Goal: Transaction & Acquisition: Obtain resource

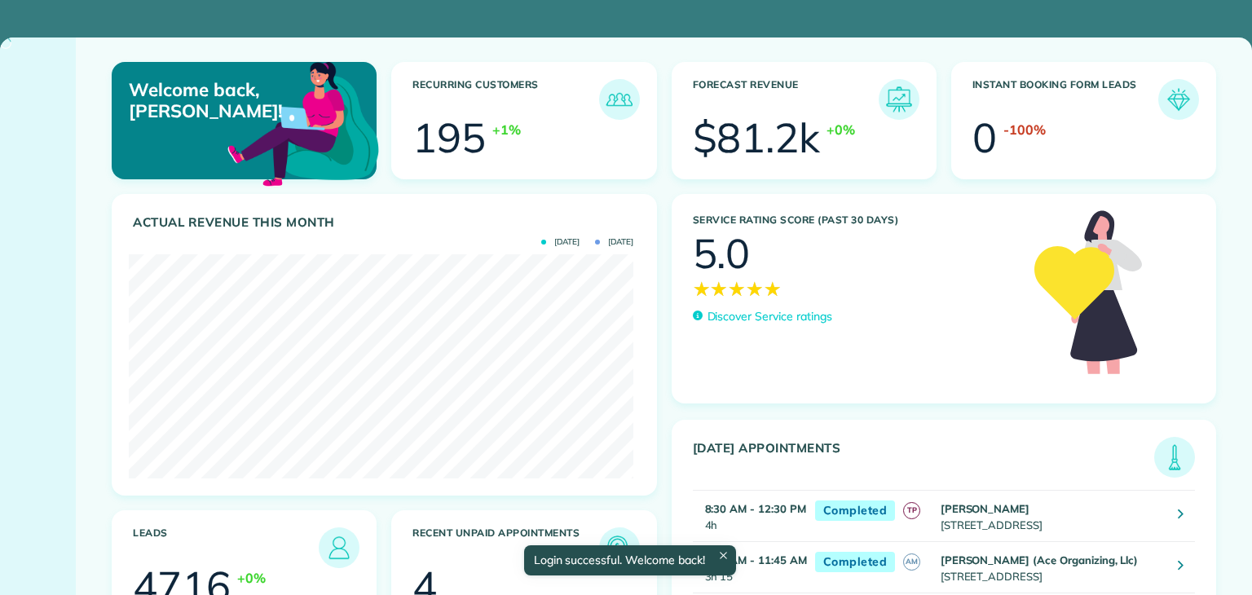
scroll to position [224, 504]
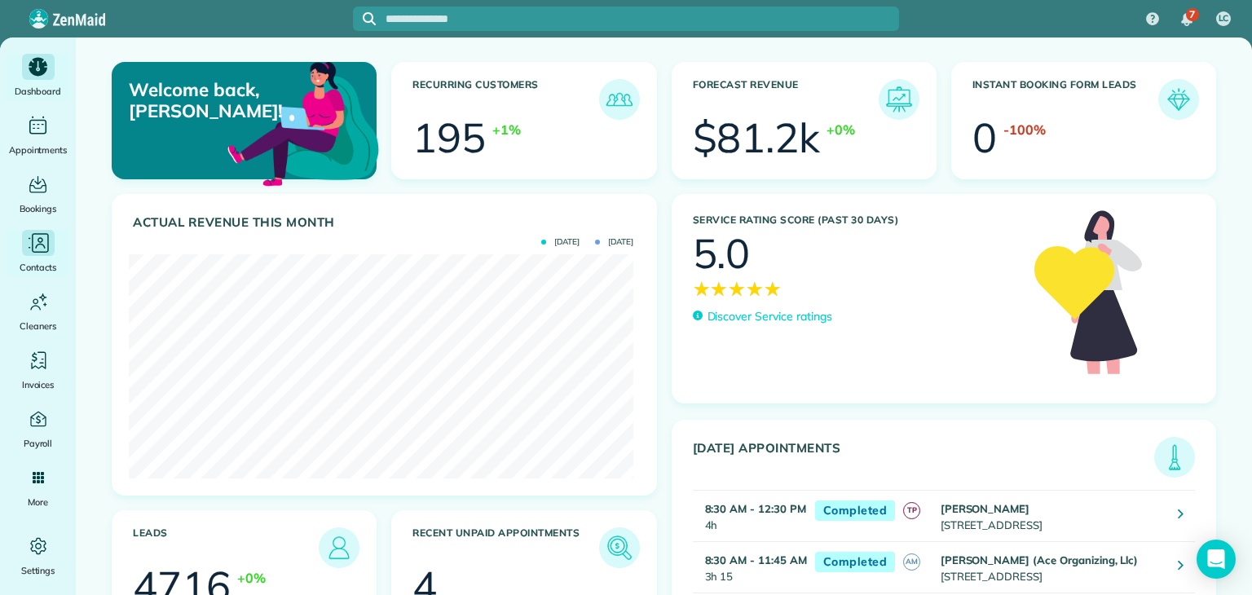
click at [39, 249] on icon "Main" at bounding box center [38, 243] width 24 height 24
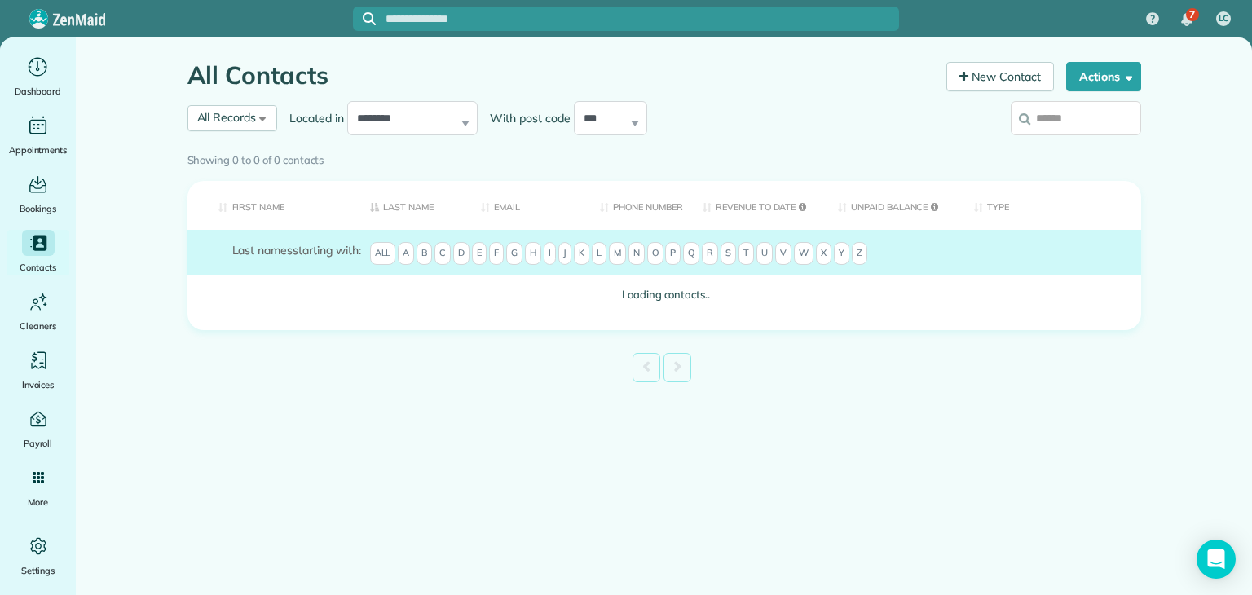
click at [245, 146] on div "Showing 0 to 0 of 0 contacts" at bounding box center [663, 157] width 953 height 23
click at [262, 146] on div "Showing 0 to 0 of 0 contacts" at bounding box center [664, 160] width 978 height 29
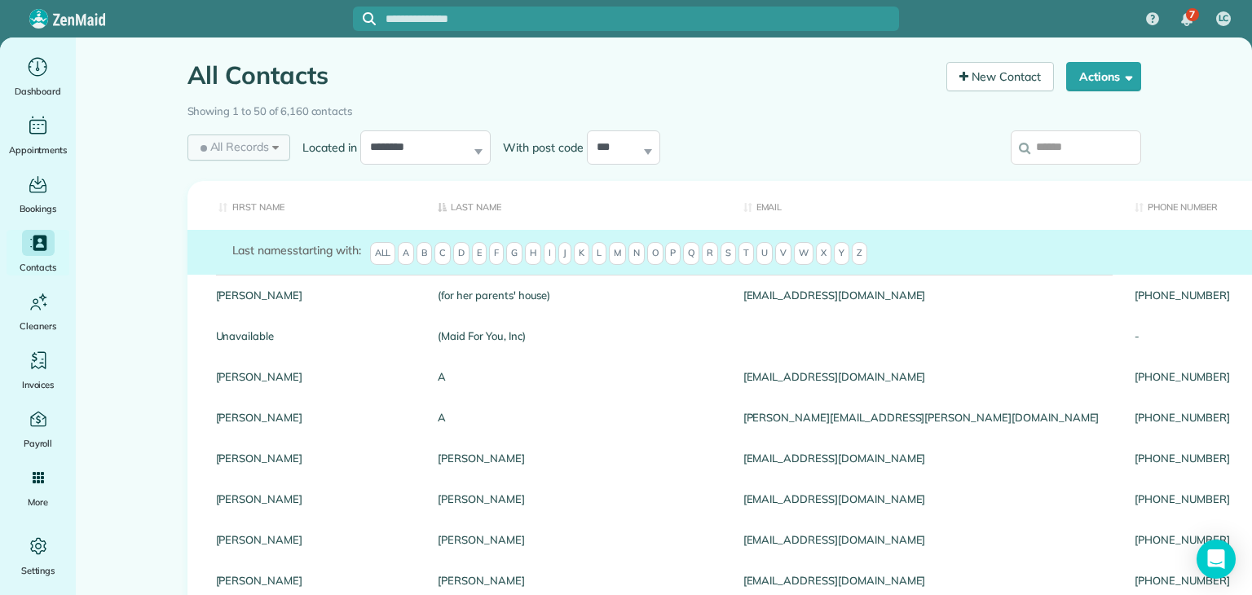
click at [244, 148] on span "All Records" at bounding box center [233, 147] width 73 height 16
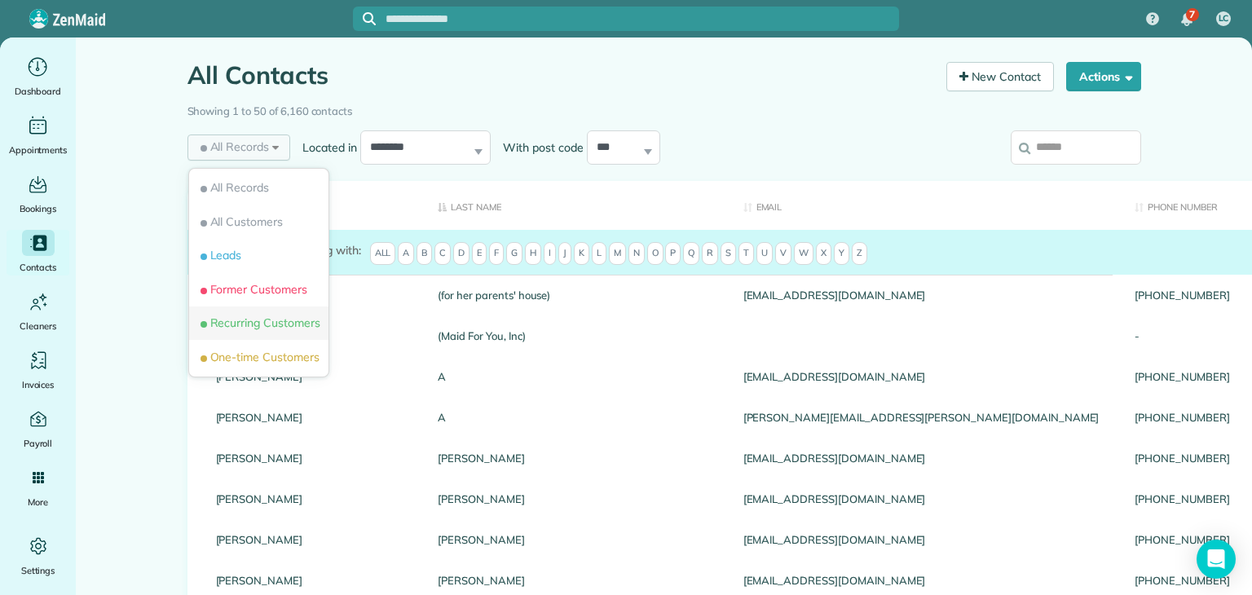
click at [248, 325] on span "Recurring Customers" at bounding box center [258, 323] width 123 height 16
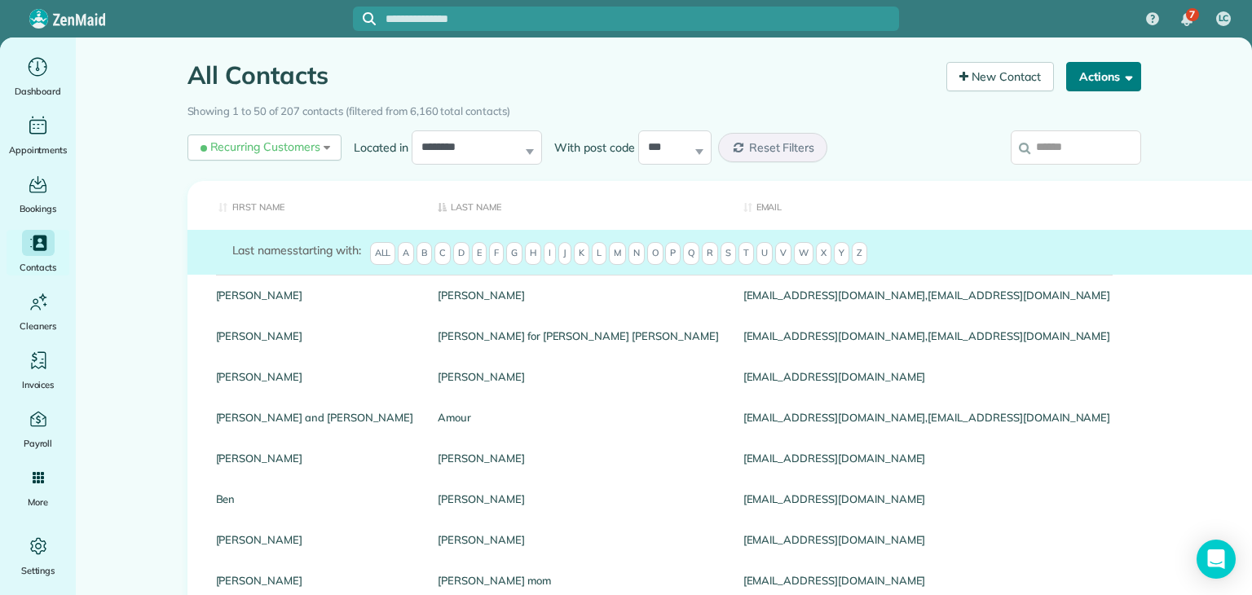
click at [1124, 74] on span "button" at bounding box center [1126, 76] width 12 height 12
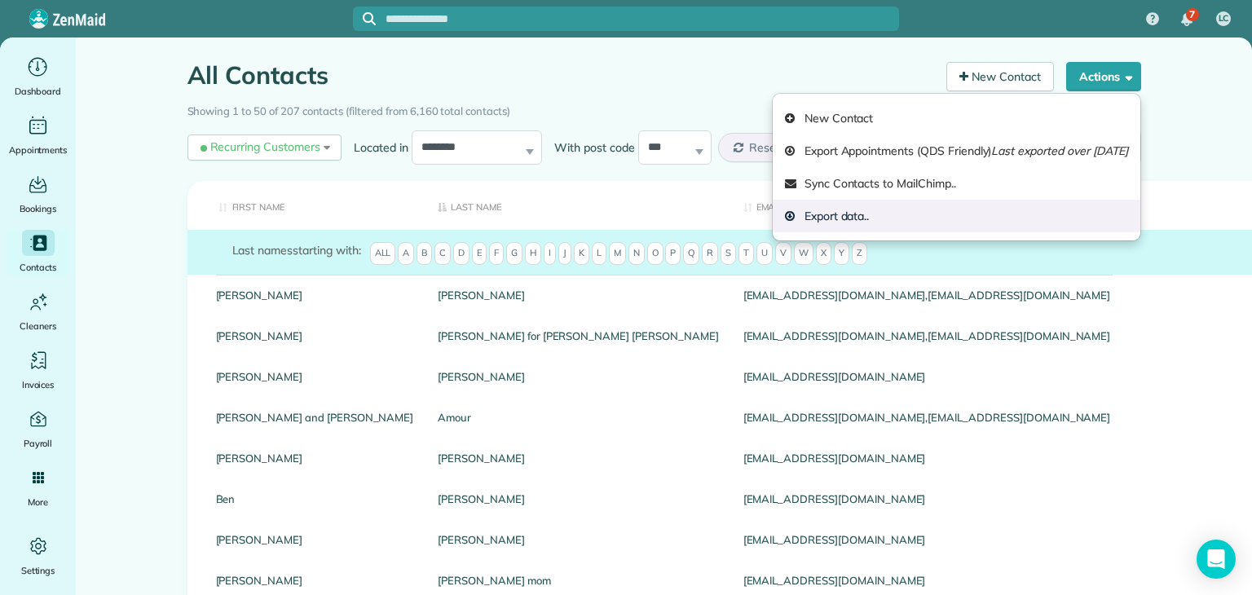
click at [986, 224] on link "Export data.." at bounding box center [955, 216] width 367 height 33
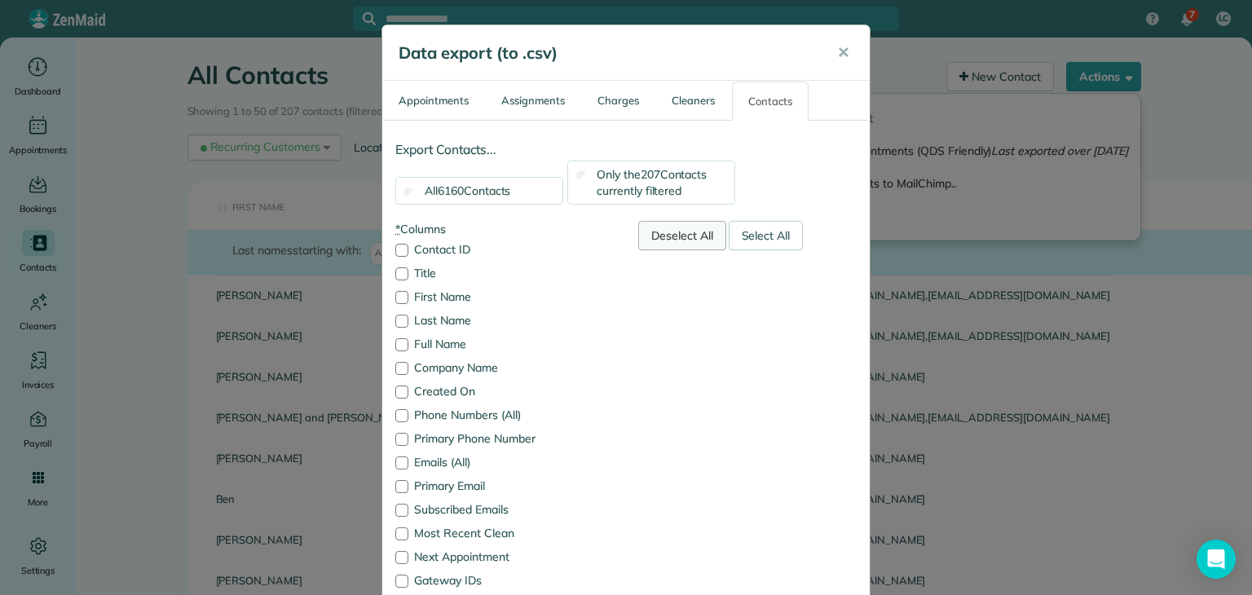
click at [658, 231] on div "Deselect All" at bounding box center [682, 235] width 88 height 29
click at [583, 177] on div "Only the 207 Contacts currently filtered" at bounding box center [651, 183] width 168 height 44
click at [430, 297] on label "First Name" at bounding box center [504, 296] width 218 height 11
click at [425, 319] on label "Last Name" at bounding box center [504, 320] width 218 height 11
click at [432, 341] on label "Full Name" at bounding box center [504, 343] width 218 height 11
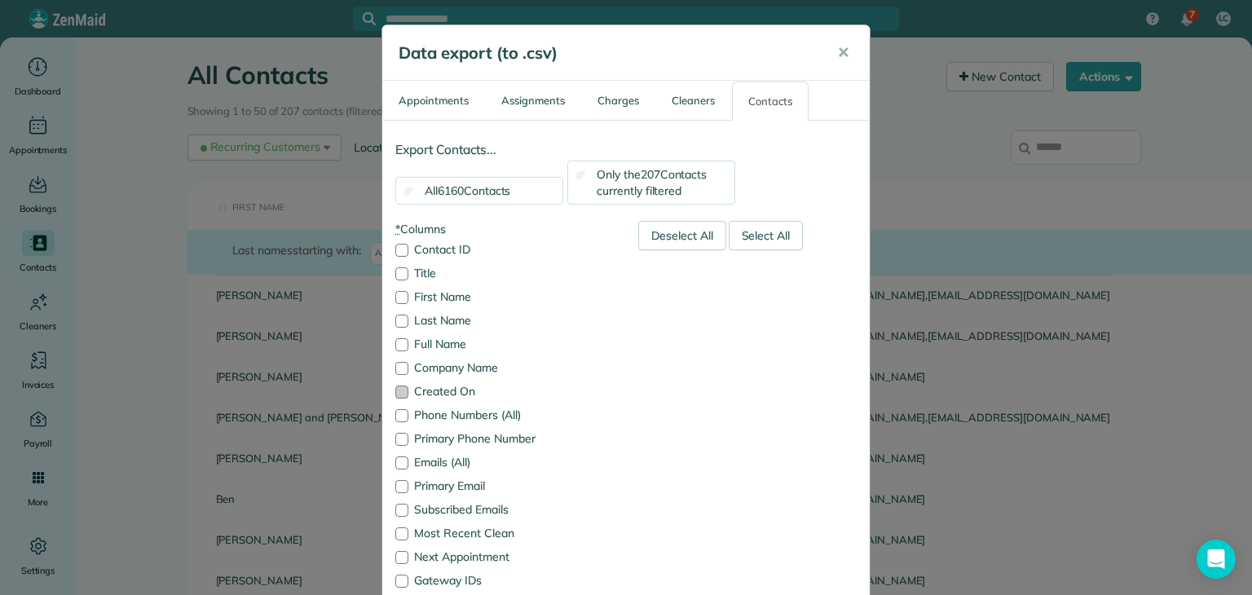
click at [442, 395] on label "Created On" at bounding box center [504, 390] width 218 height 11
click at [398, 411] on div at bounding box center [401, 415] width 13 height 13
click at [407, 462] on label "Emails (All)" at bounding box center [504, 461] width 218 height 11
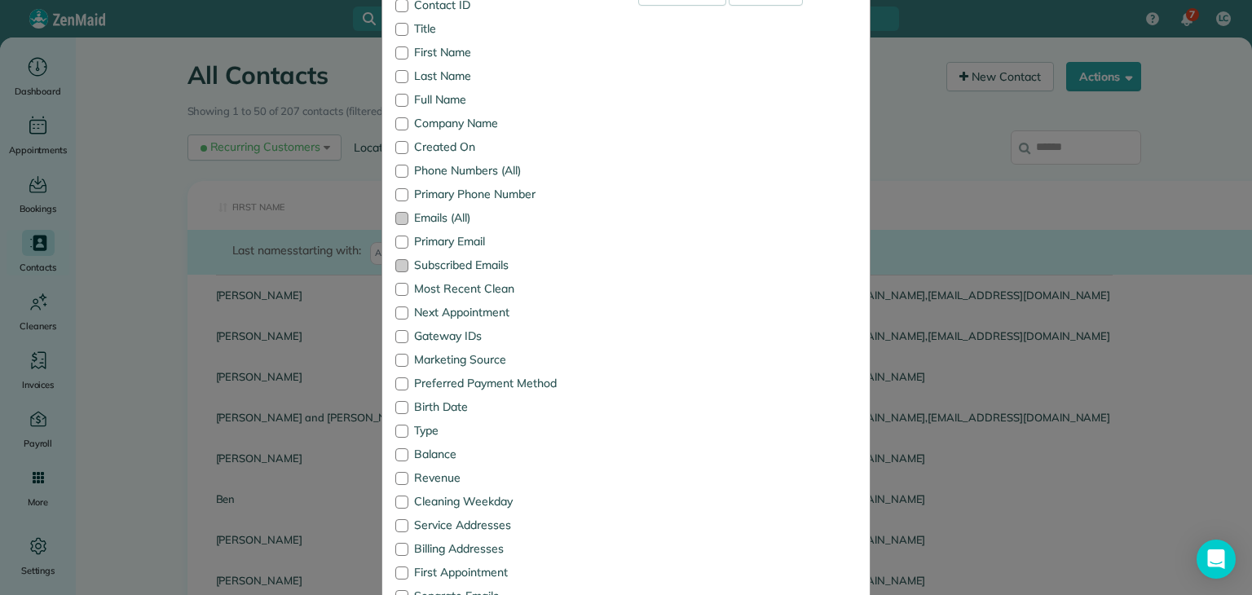
scroll to position [326, 0]
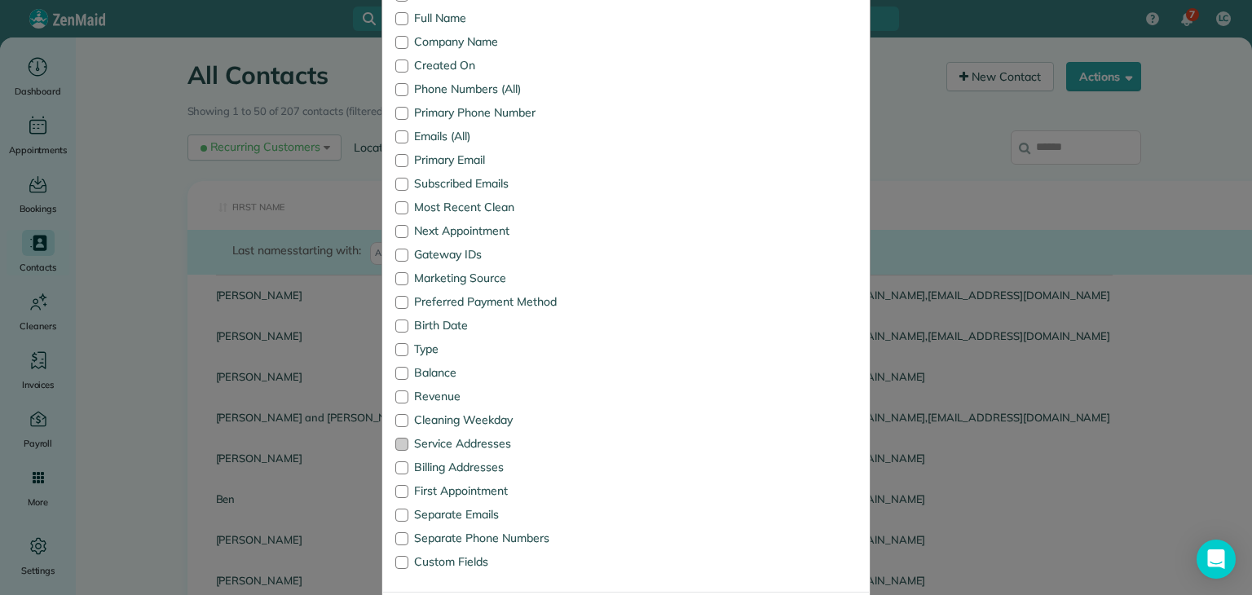
click at [449, 438] on label "Service Addresses" at bounding box center [504, 443] width 218 height 11
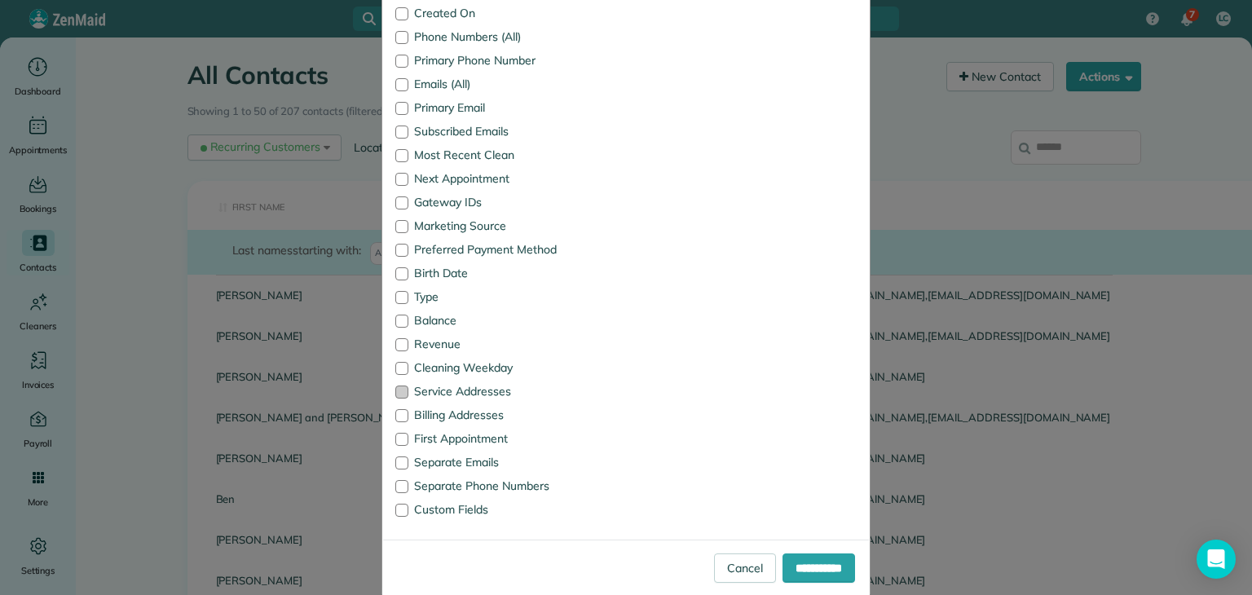
scroll to position [404, 0]
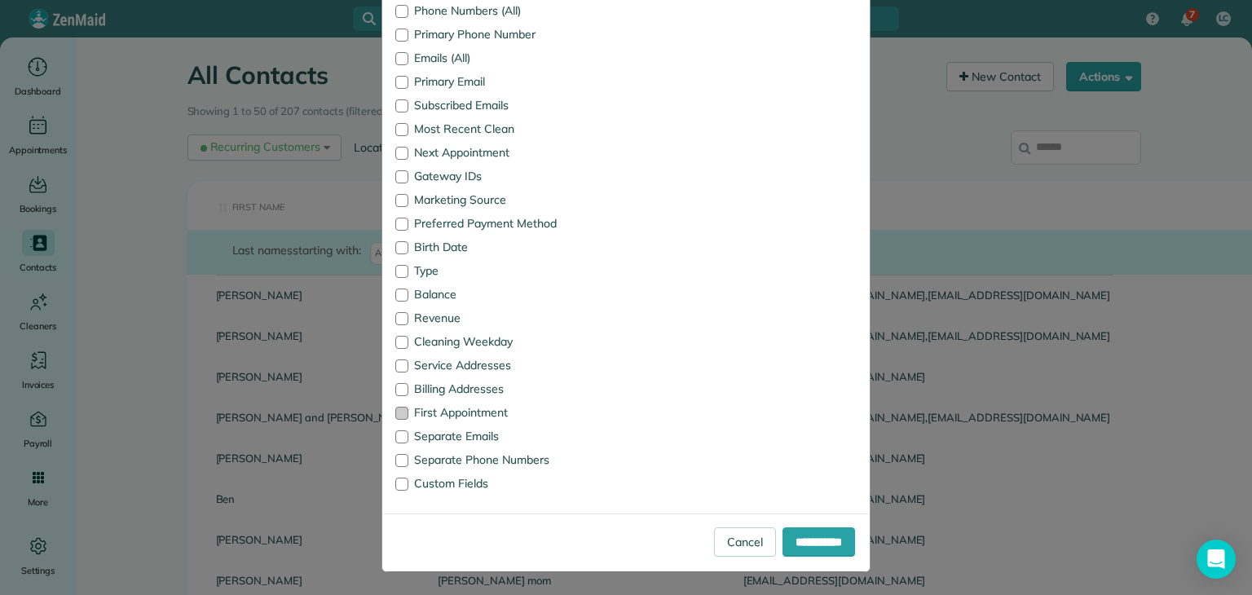
click at [460, 416] on label "First Appointment" at bounding box center [504, 412] width 218 height 11
click at [799, 535] on input "**********" at bounding box center [818, 541] width 73 height 29
